Goal: Book appointment/travel/reservation

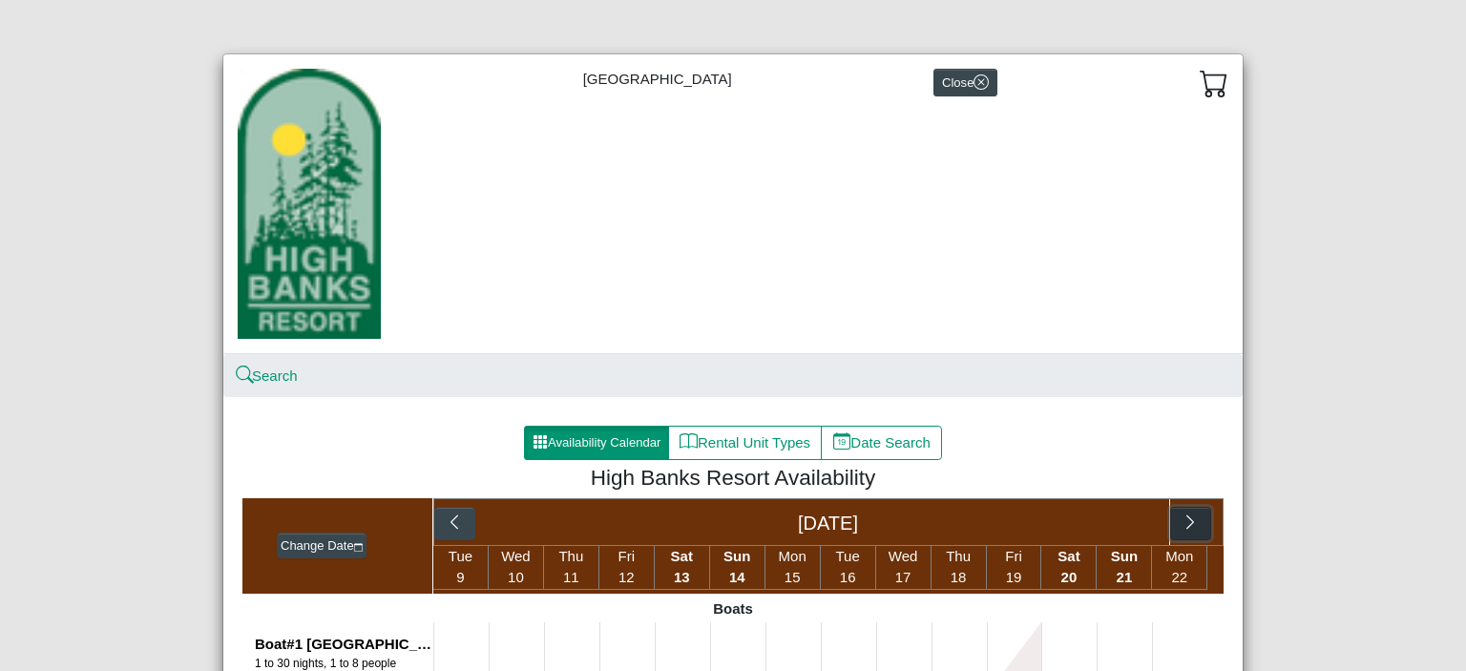
click at [1182, 516] on icon "chevron right" at bounding box center [1191, 522] width 18 height 18
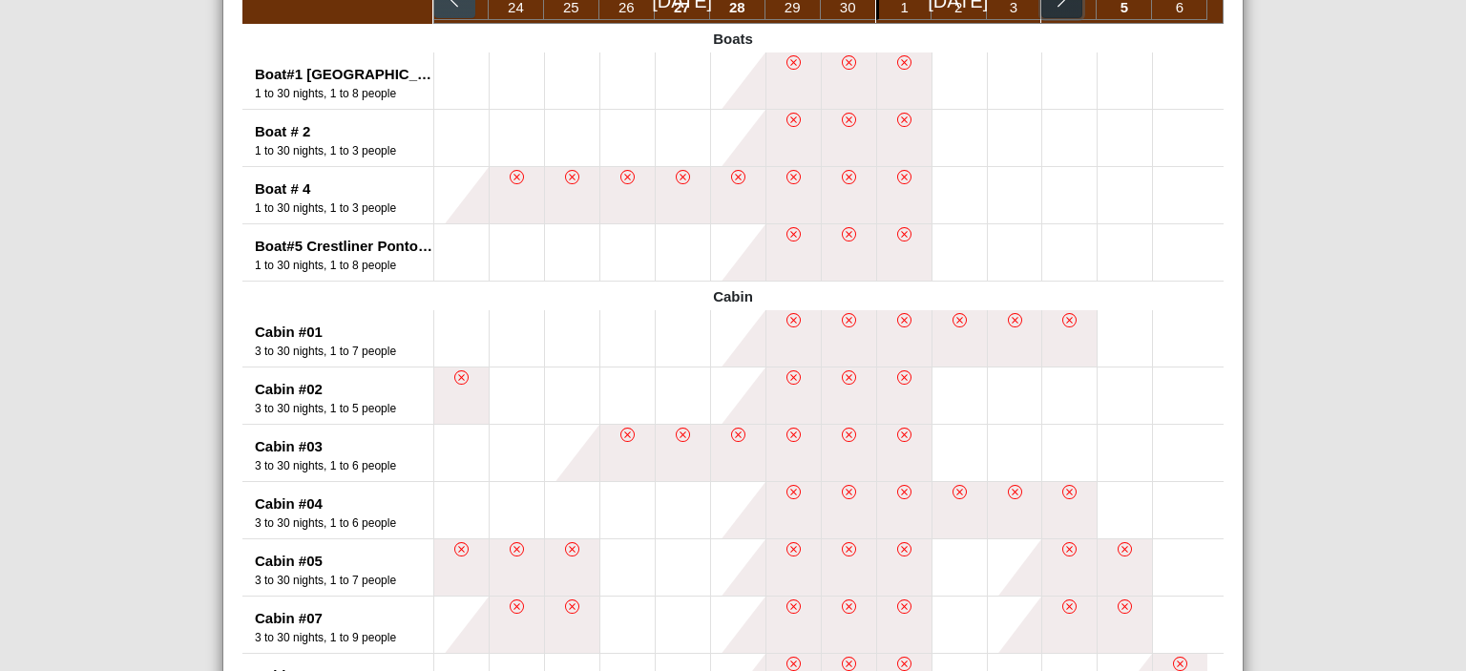
scroll to position [557, 0]
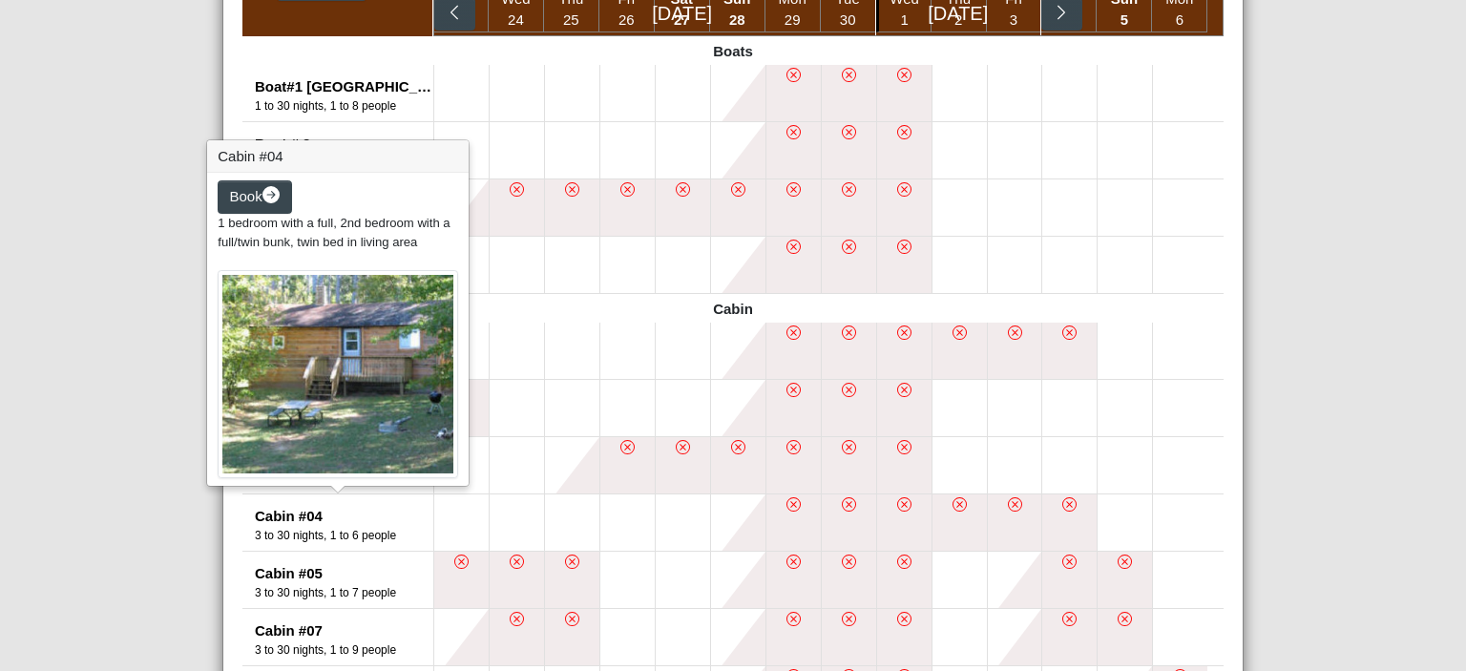
click at [309, 529] on div "3 to 30 nights, 1 to 6 people" at bounding box center [344, 535] width 178 height 17
click at [282, 523] on div "Cabin #04" at bounding box center [344, 517] width 178 height 22
click at [361, 388] on img at bounding box center [338, 375] width 241 height 208
click at [302, 266] on div "Book 1 bedroom with a full, 2nd bedroom with a full/twin bunk, twin bed in livi…" at bounding box center [338, 329] width 262 height 313
click at [307, 389] on img at bounding box center [338, 375] width 241 height 208
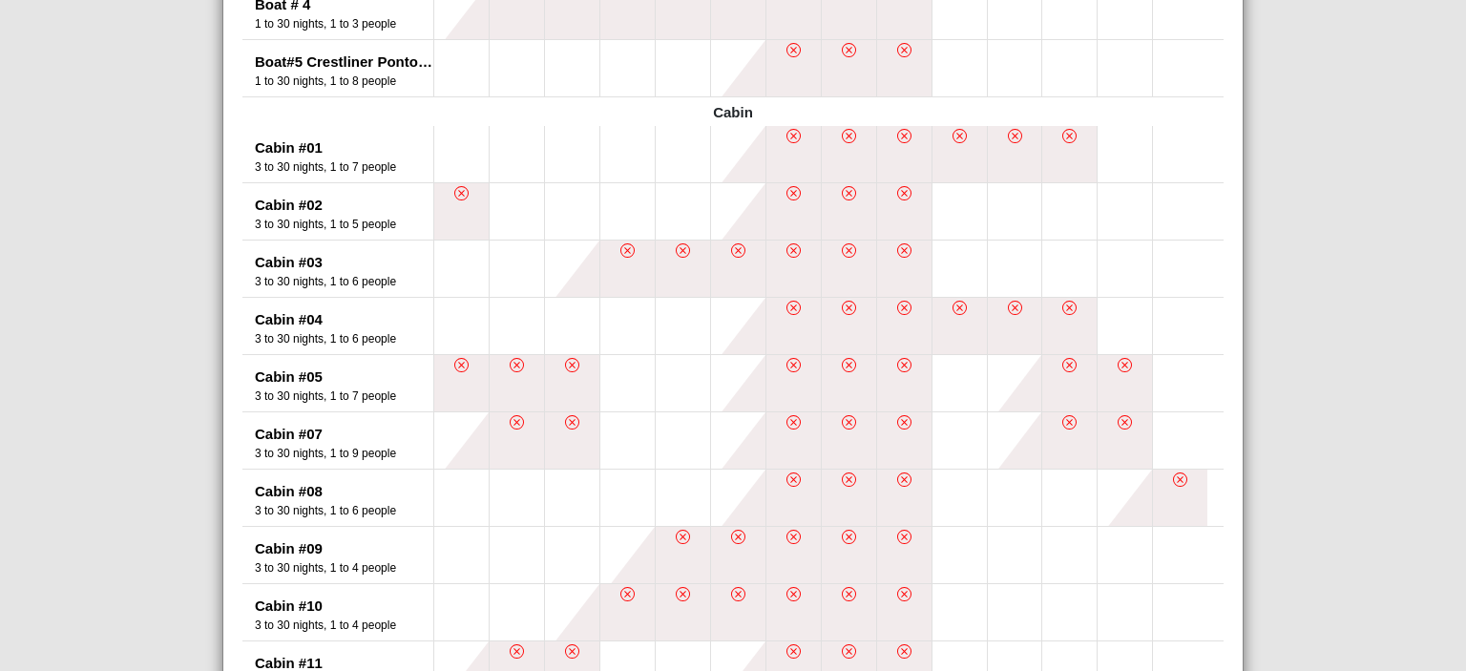
scroll to position [757, 0]
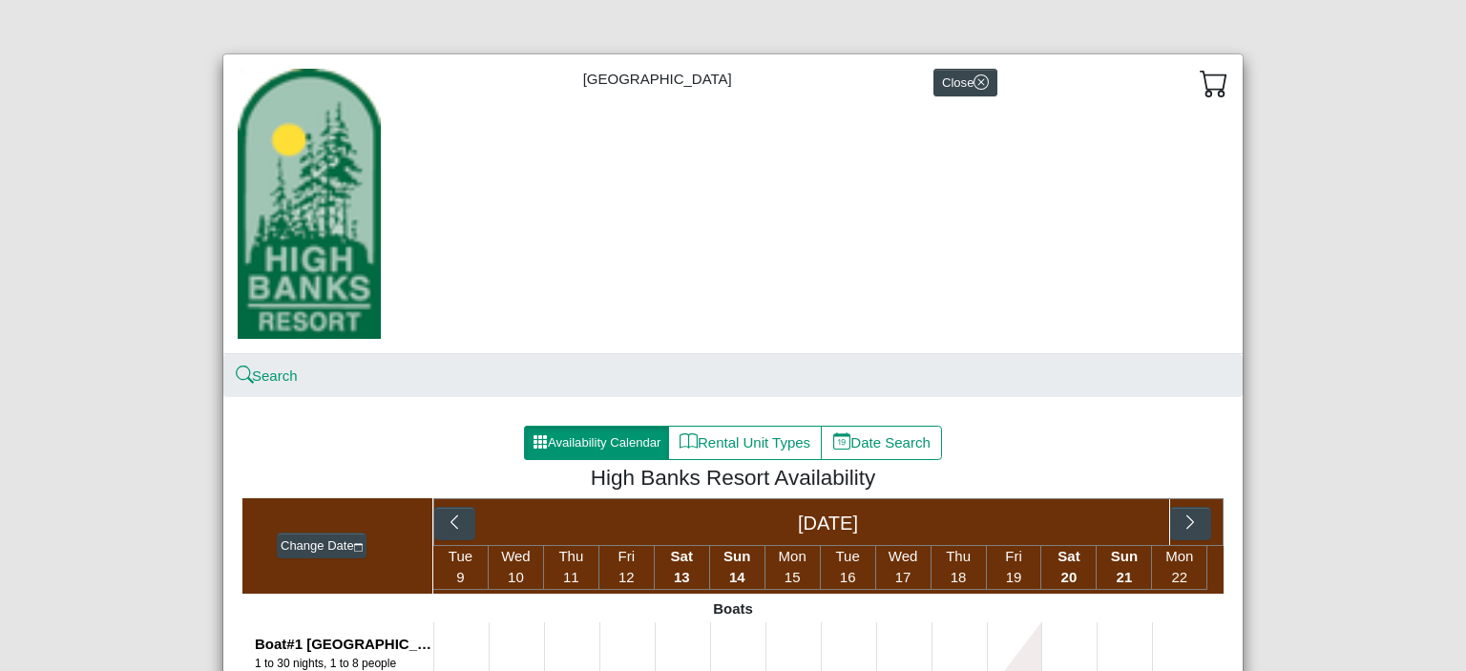
scroll to position [239, 0]
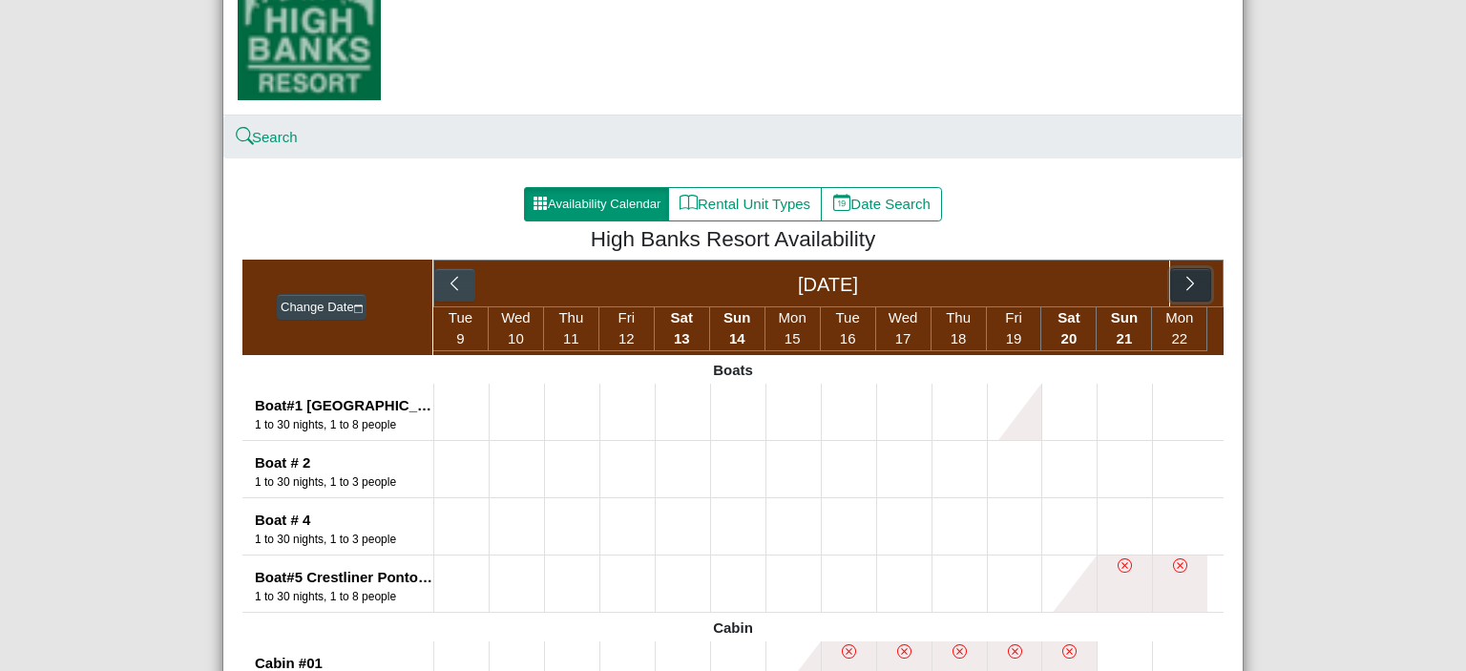
click at [1177, 295] on button "button" at bounding box center [1190, 285] width 41 height 34
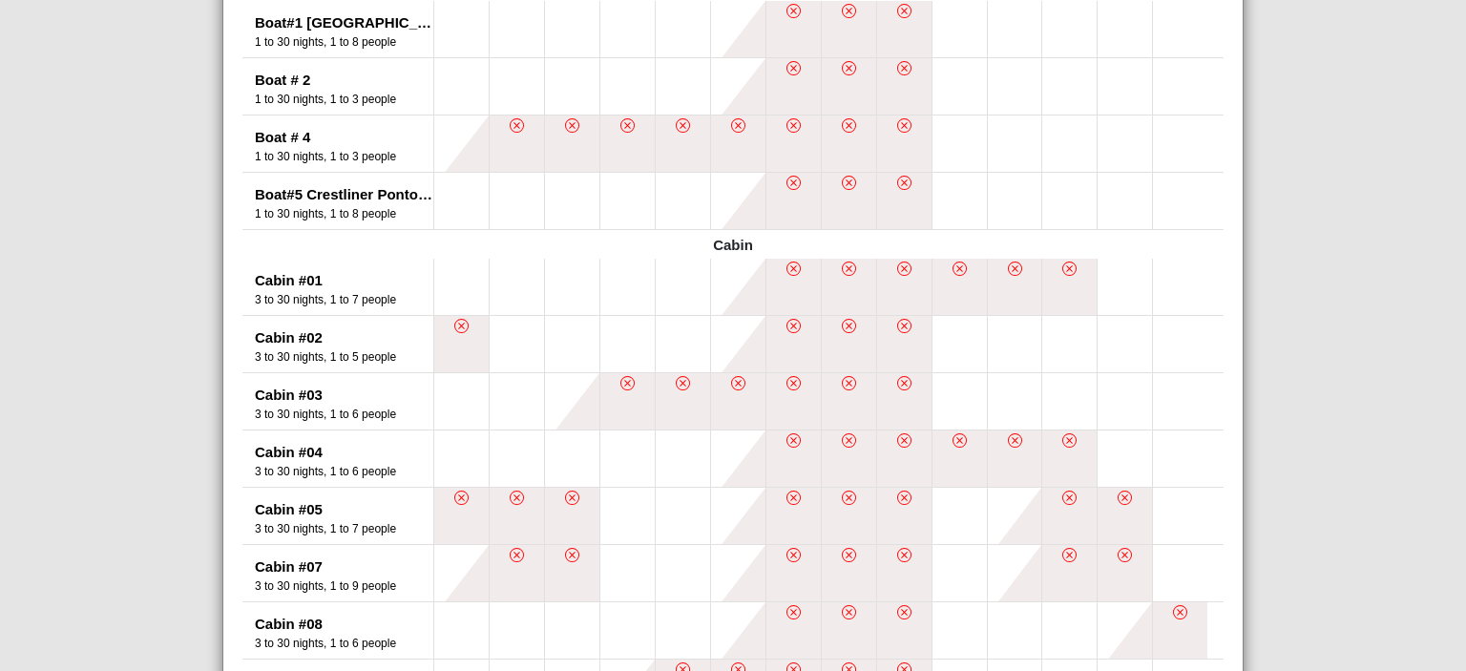
scroll to position [625, 0]
